Goal: Information Seeking & Learning: Learn about a topic

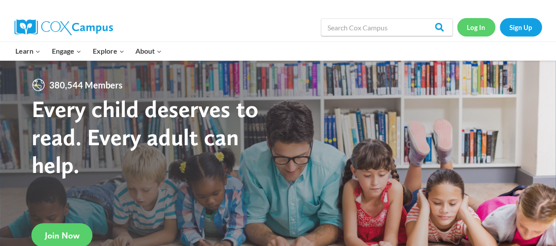
click at [474, 29] on link "Log In" at bounding box center [476, 27] width 38 height 18
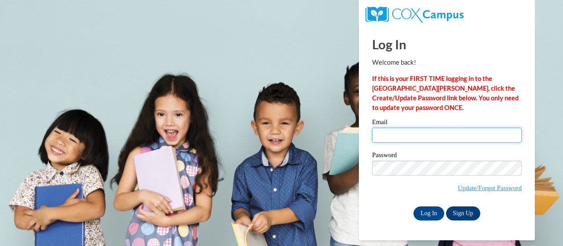
click at [436, 131] on input "Email" at bounding box center [446, 134] width 149 height 15
type input "burnett.meghann.r@muscogee.k12.ga.us"
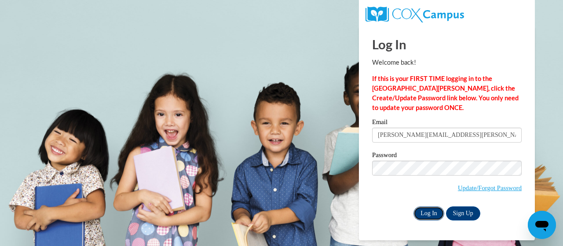
click at [428, 216] on input "Log In" at bounding box center [428, 213] width 31 height 14
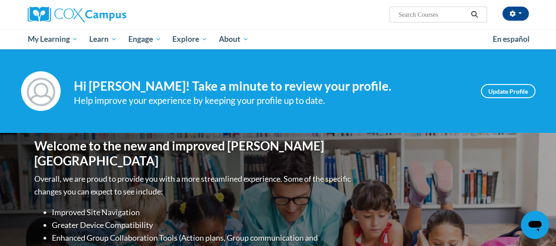
click at [421, 18] on input "Search..." at bounding box center [432, 14] width 70 height 11
type input "early literacy"
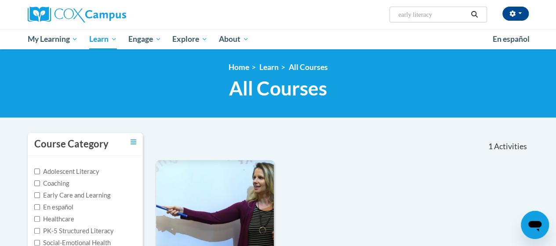
click at [424, 15] on input "early literacy" at bounding box center [432, 14] width 70 height 11
click at [434, 16] on input "early literacy" at bounding box center [432, 14] width 70 height 11
type input "e"
type input "phonemic"
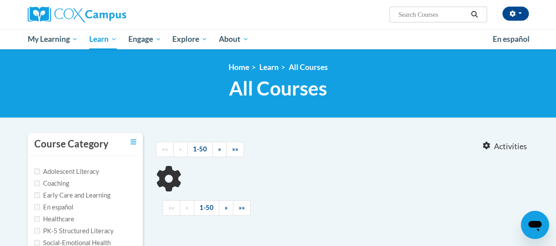
type input "phonemic"
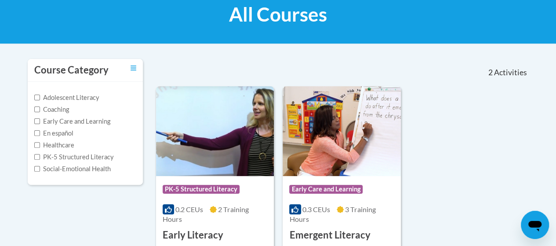
scroll to position [71, 0]
